Goal: Task Accomplishment & Management: Use online tool/utility

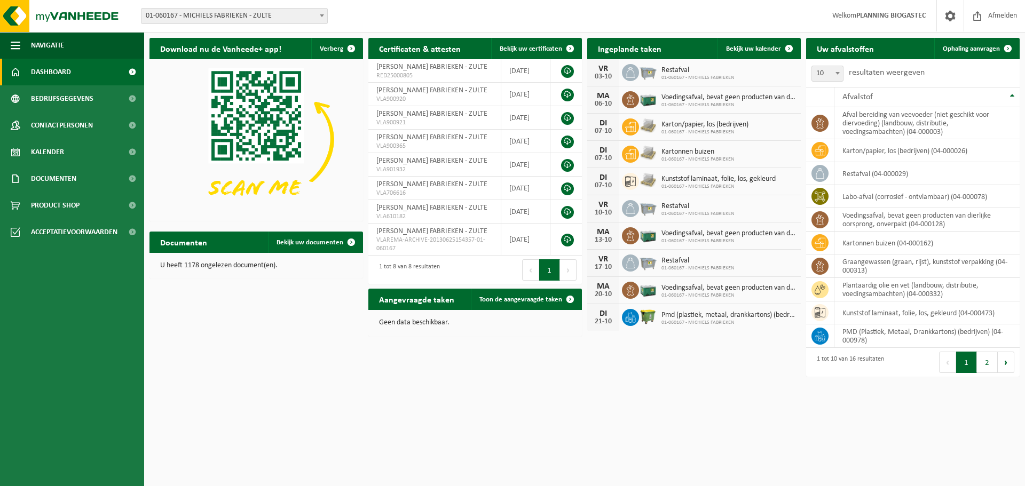
click at [226, 19] on span "01-060167 - MICHIELS FABRIEKEN - ZULTE" at bounding box center [234, 16] width 186 height 15
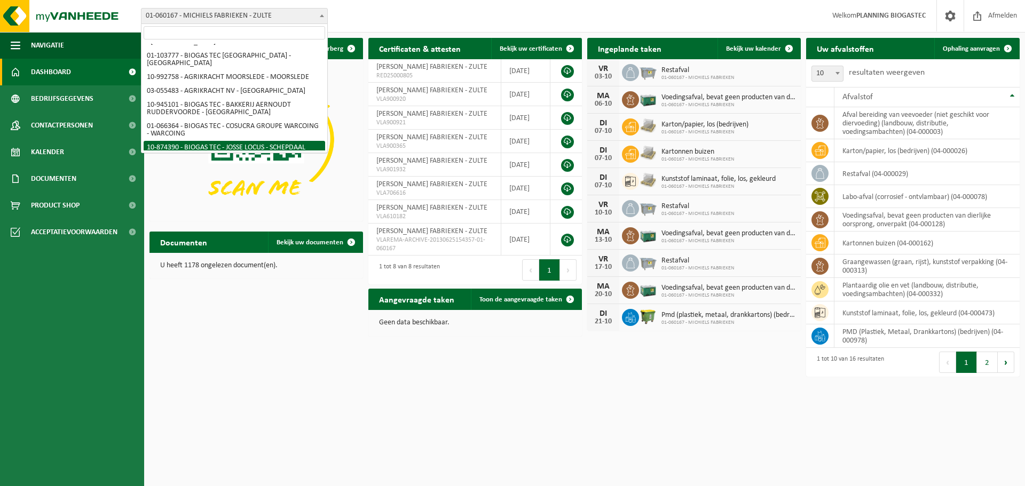
scroll to position [99, 0]
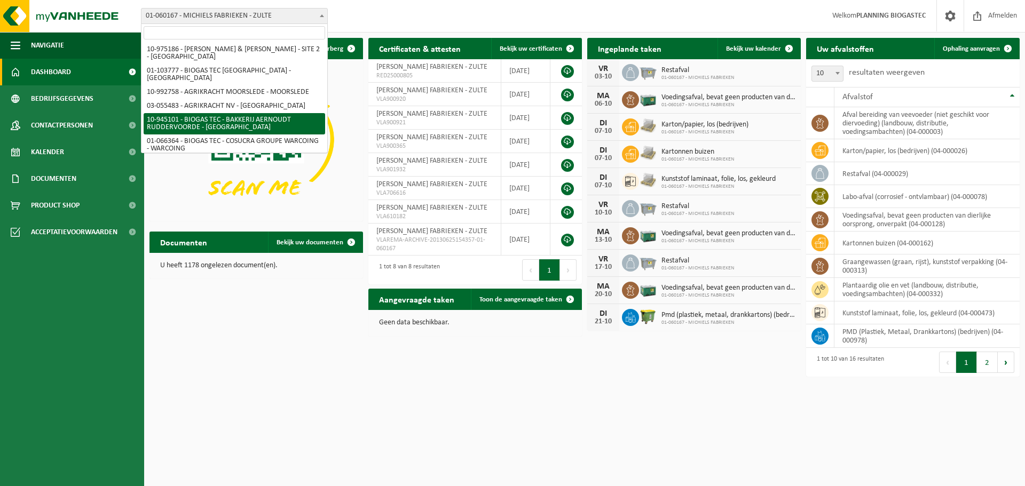
select select "141045"
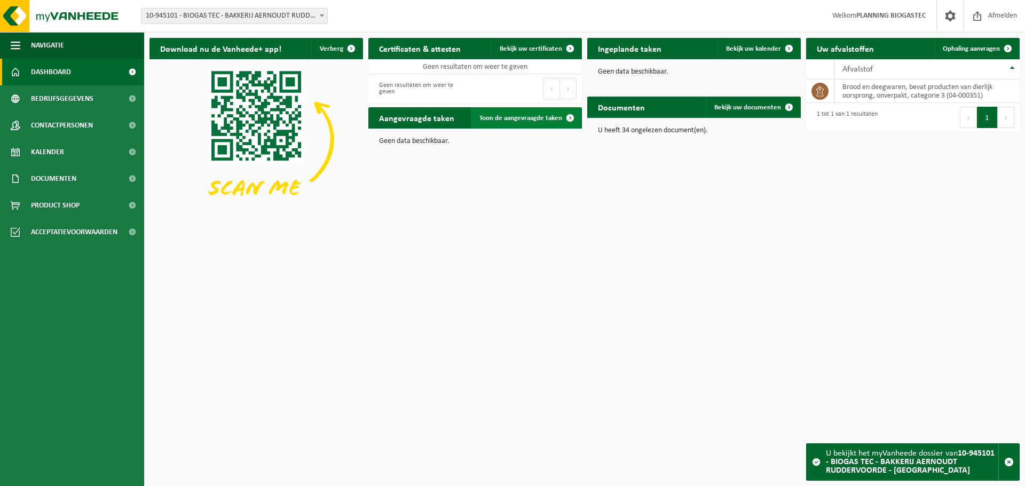
click at [519, 116] on span "Toon de aangevraagde taken" at bounding box center [520, 118] width 83 height 7
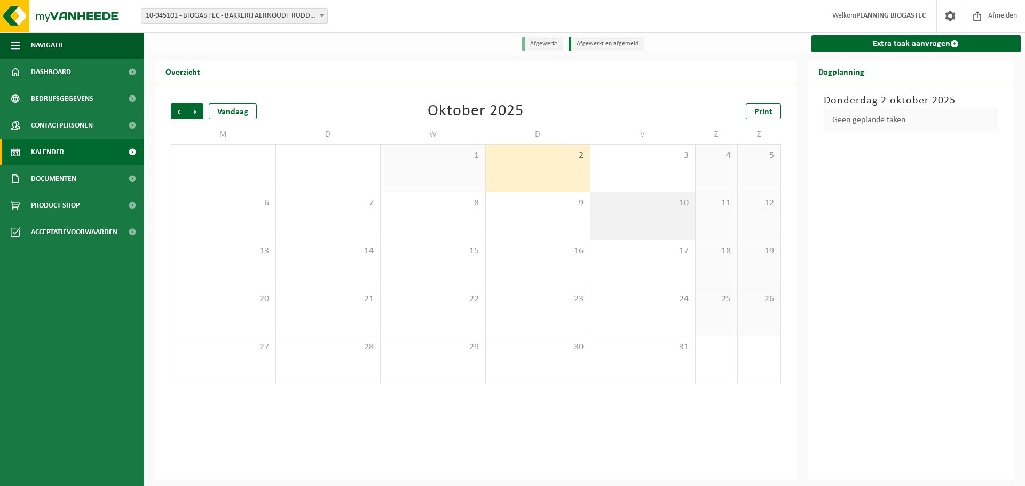
click at [638, 218] on div "10" at bounding box center [642, 216] width 105 height 48
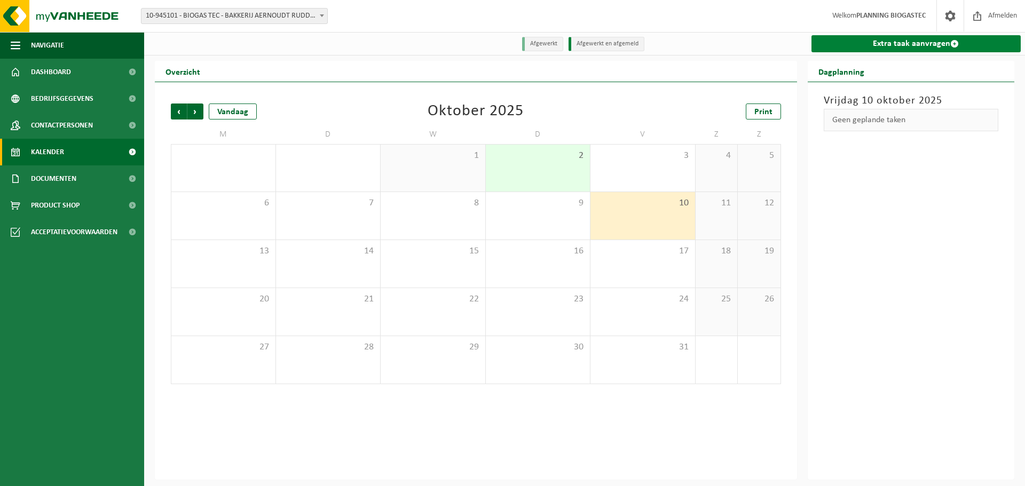
click at [874, 44] on link "Extra taak aanvragen" at bounding box center [916, 43] width 210 height 17
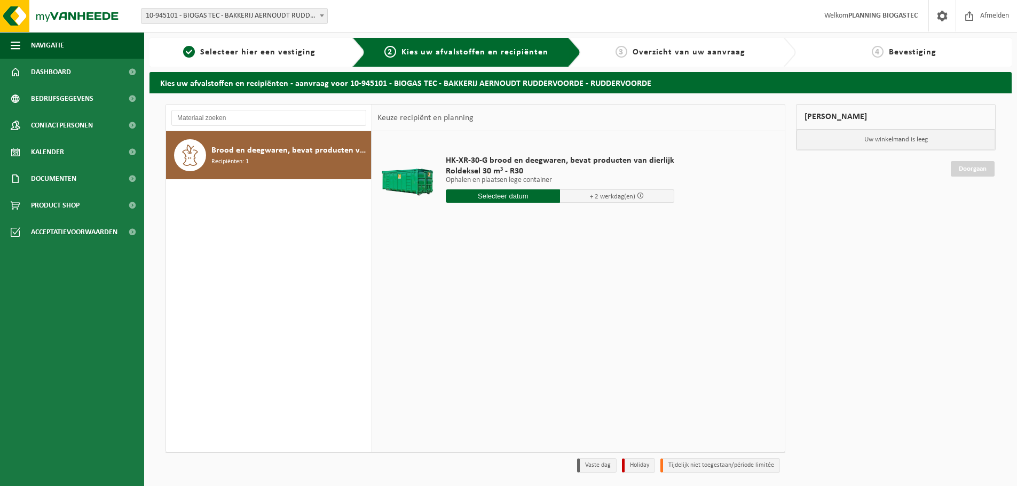
click at [507, 195] on input "text" at bounding box center [503, 196] width 114 height 13
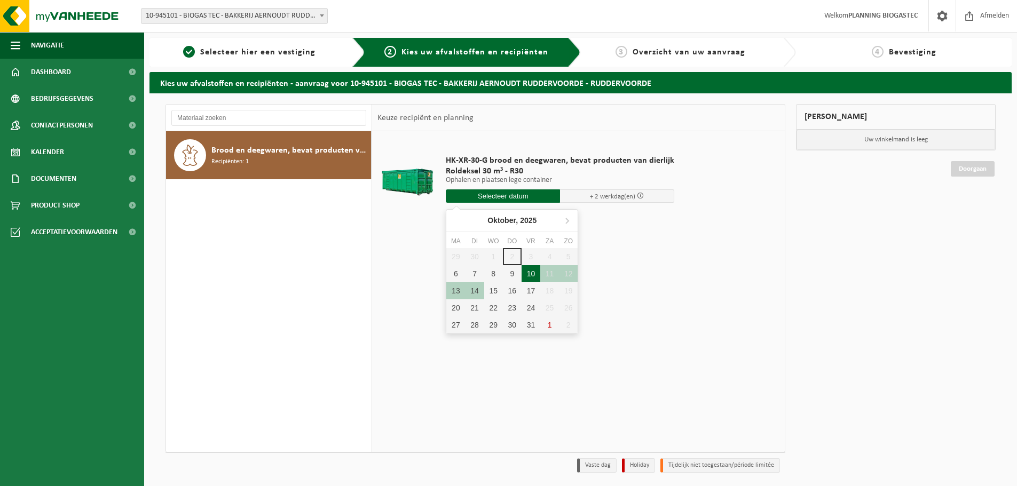
click at [531, 270] on div "10" at bounding box center [531, 273] width 19 height 17
type input "Van 2025-10-10"
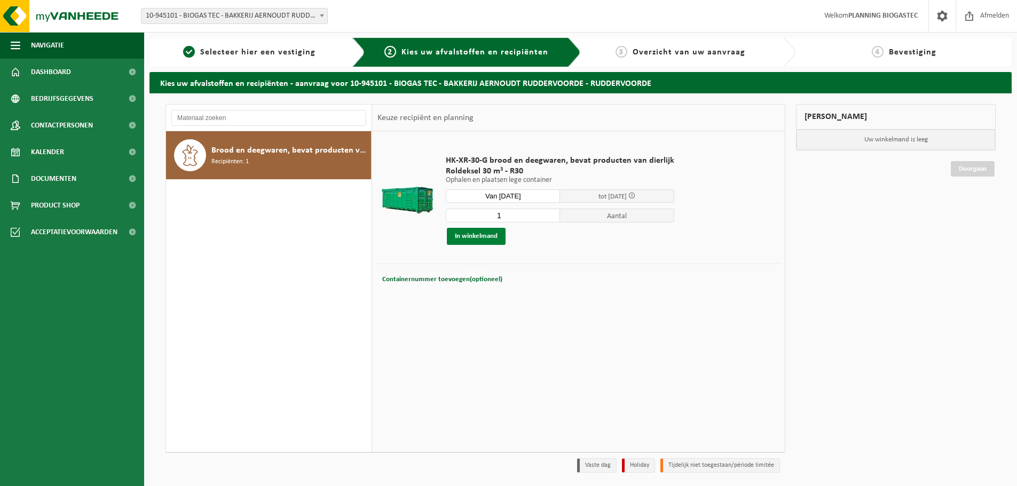
click at [480, 235] on button "In winkelmand" at bounding box center [476, 236] width 59 height 17
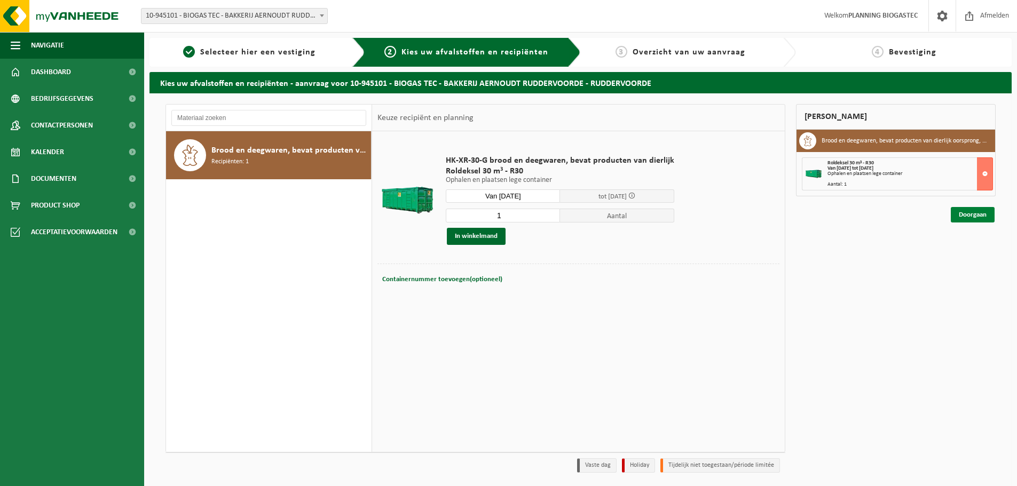
click at [979, 211] on link "Doorgaan" at bounding box center [973, 214] width 44 height 15
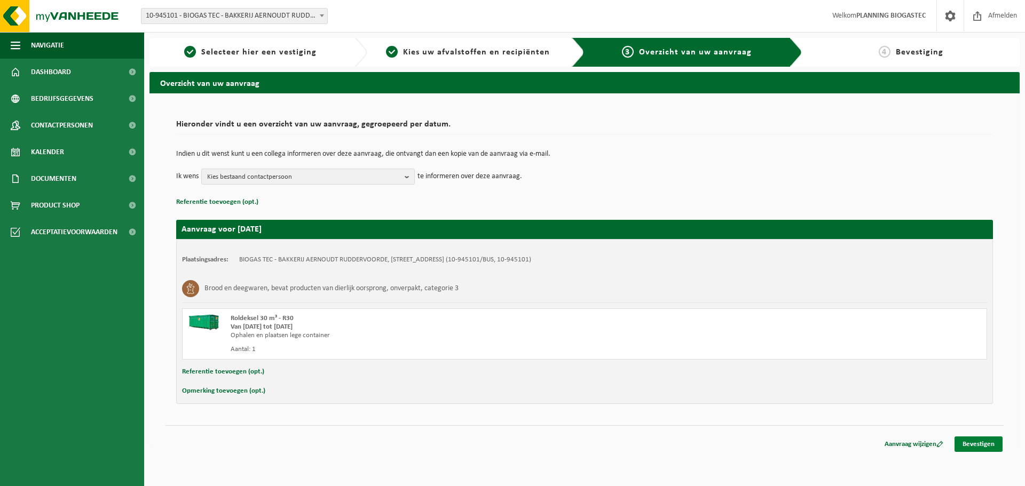
click at [977, 443] on link "Bevestigen" at bounding box center [979, 444] width 48 height 15
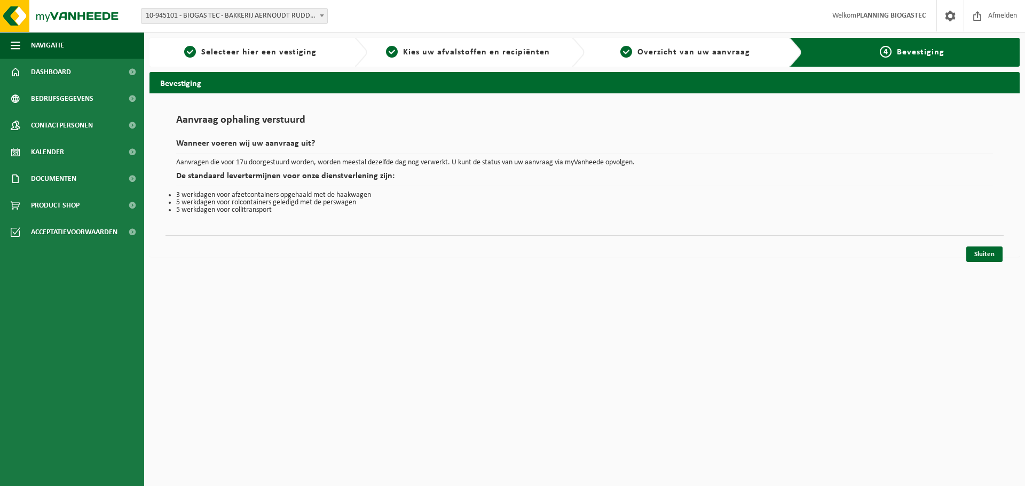
drag, startPoint x: 990, startPoint y: 262, endPoint x: 988, endPoint y: 252, distance: 10.4
click at [990, 263] on div "Navigatie Afmelden Dashboard Bedrijfsgegevens Contactpersonen Kalender Document…" at bounding box center [512, 134] width 1025 height 268
click at [988, 252] on link "Sluiten" at bounding box center [984, 254] width 36 height 15
